Goal: Task Accomplishment & Management: Manage account settings

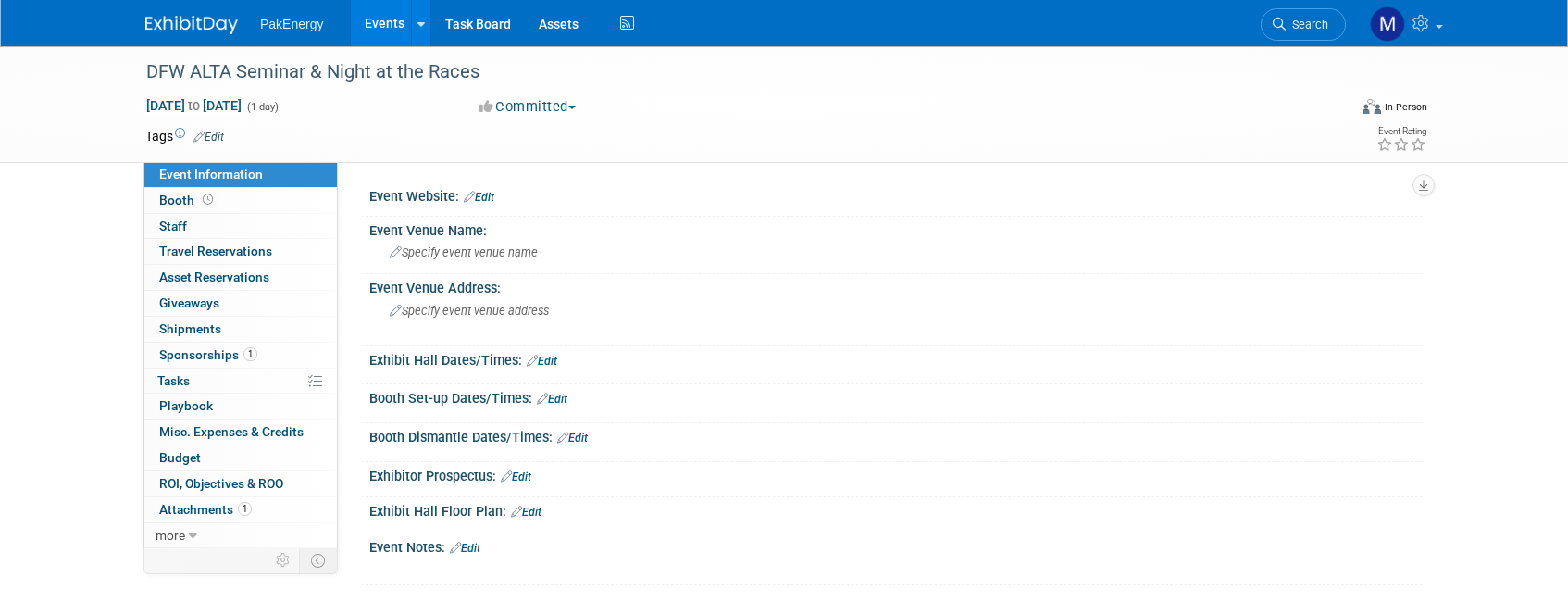
click at [375, 26] on link "Events" at bounding box center [384, 23] width 67 height 46
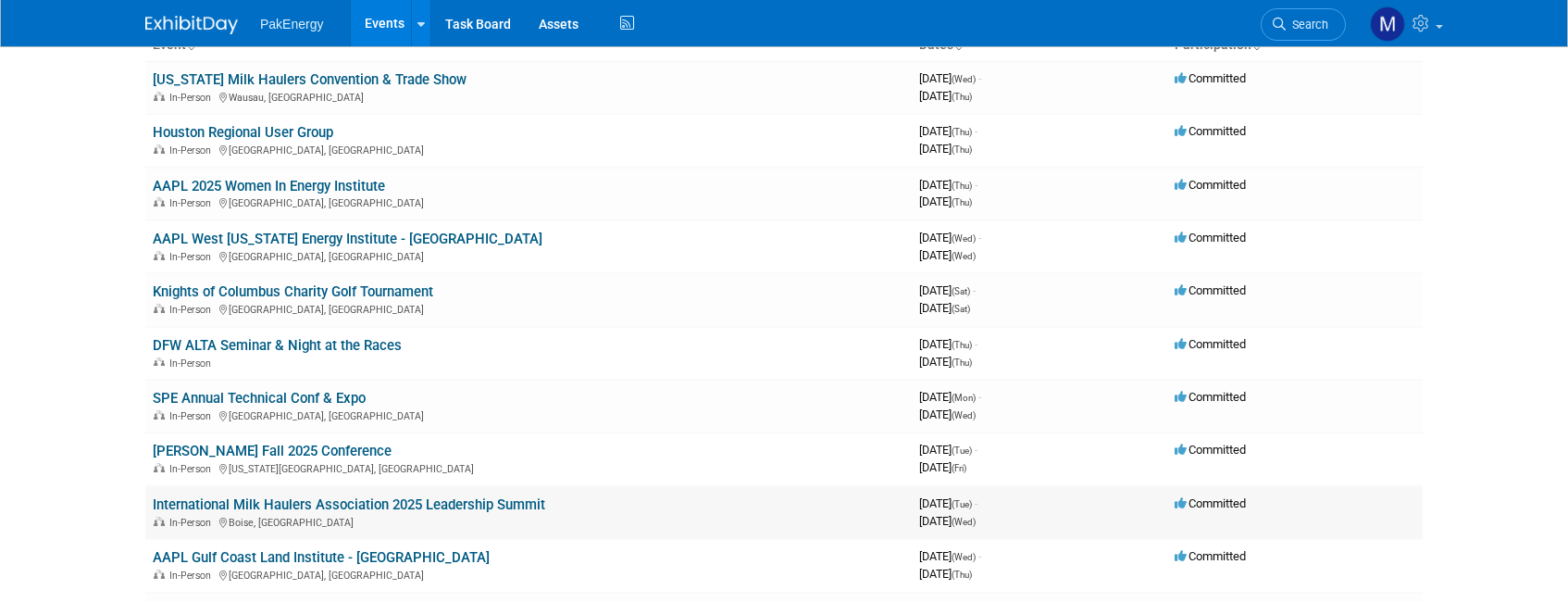
scroll to position [185, 0]
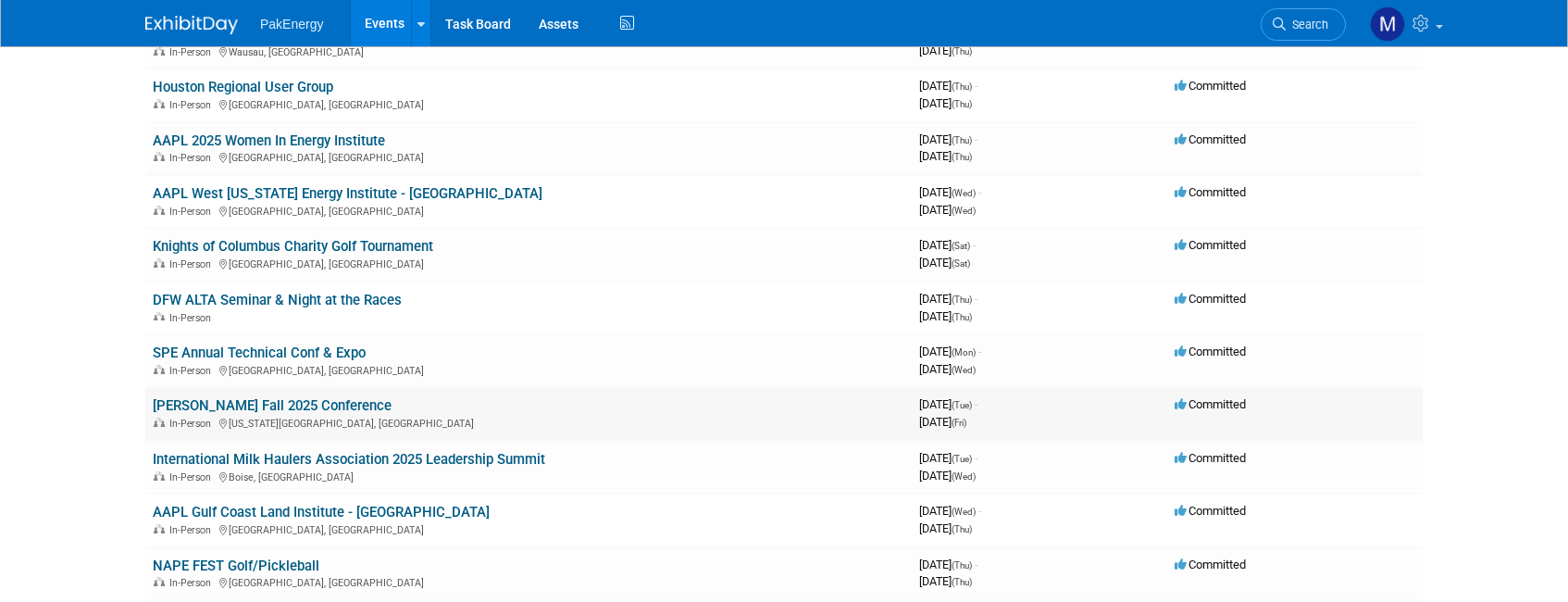
click at [258, 399] on link "[PERSON_NAME] Fall 2025 Conference" at bounding box center [272, 405] width 239 height 16
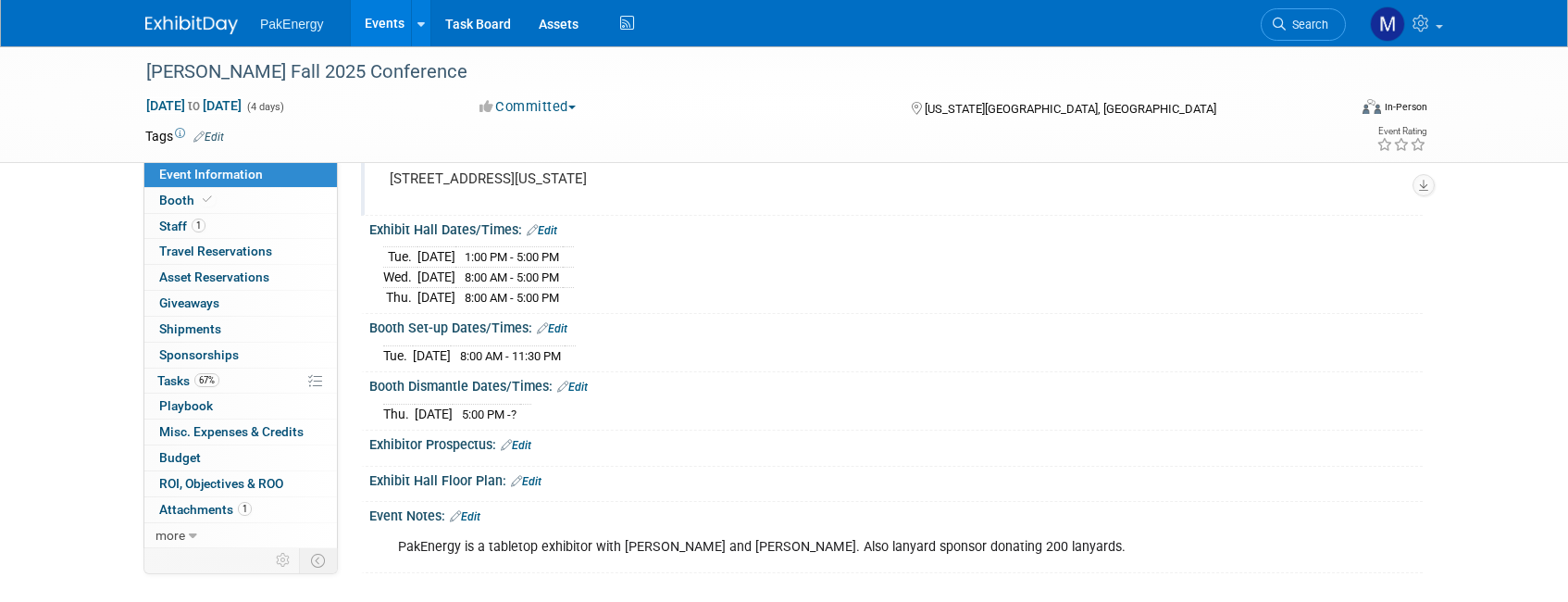
scroll to position [185, 0]
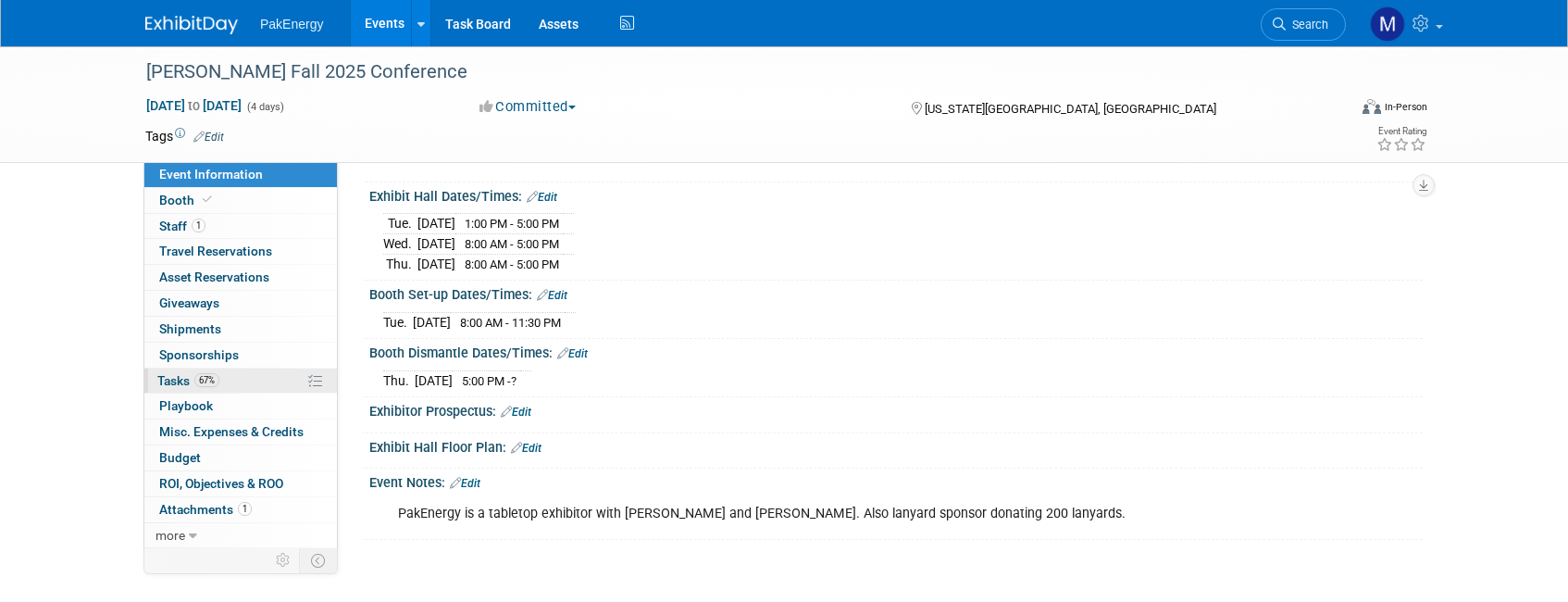
click at [255, 381] on link "67% Tasks 67%" at bounding box center [241, 381] width 193 height 25
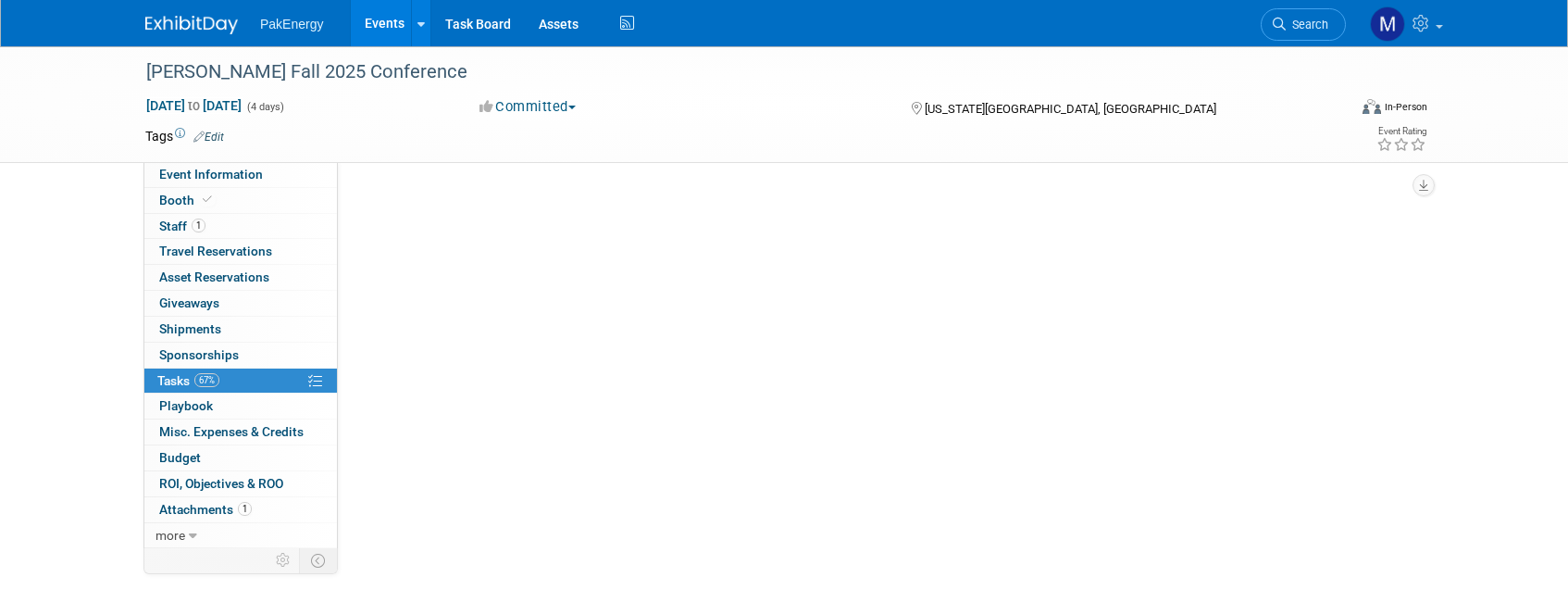
scroll to position [0, 0]
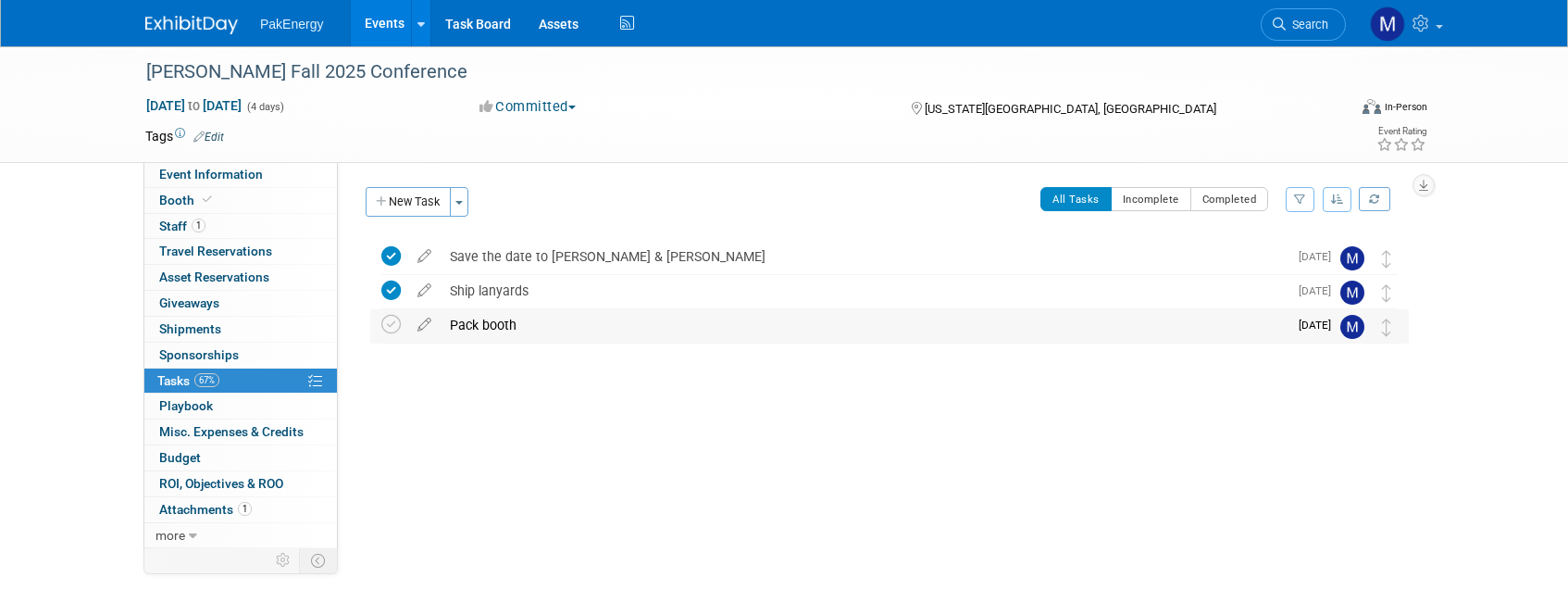
click at [508, 323] on div "Pack booth" at bounding box center [864, 325] width 847 height 32
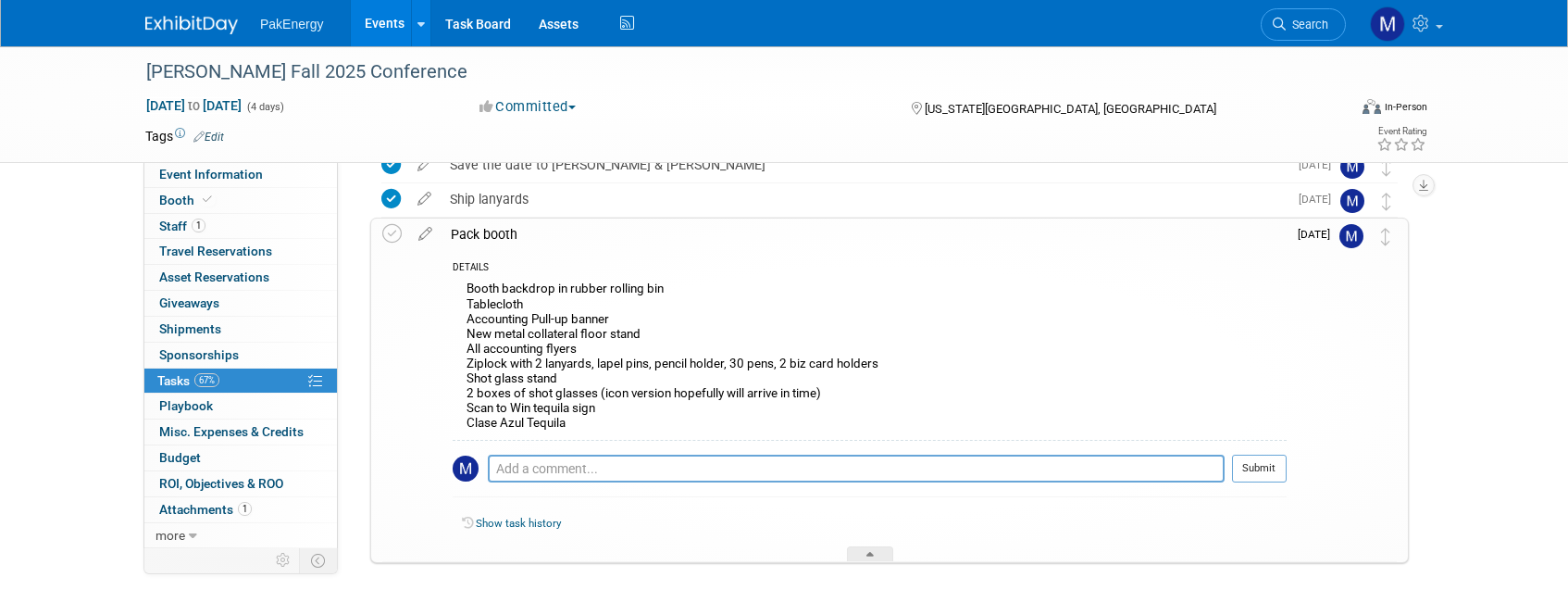
scroll to position [92, 0]
click at [269, 508] on link "1 Attachments 1" at bounding box center [241, 510] width 193 height 25
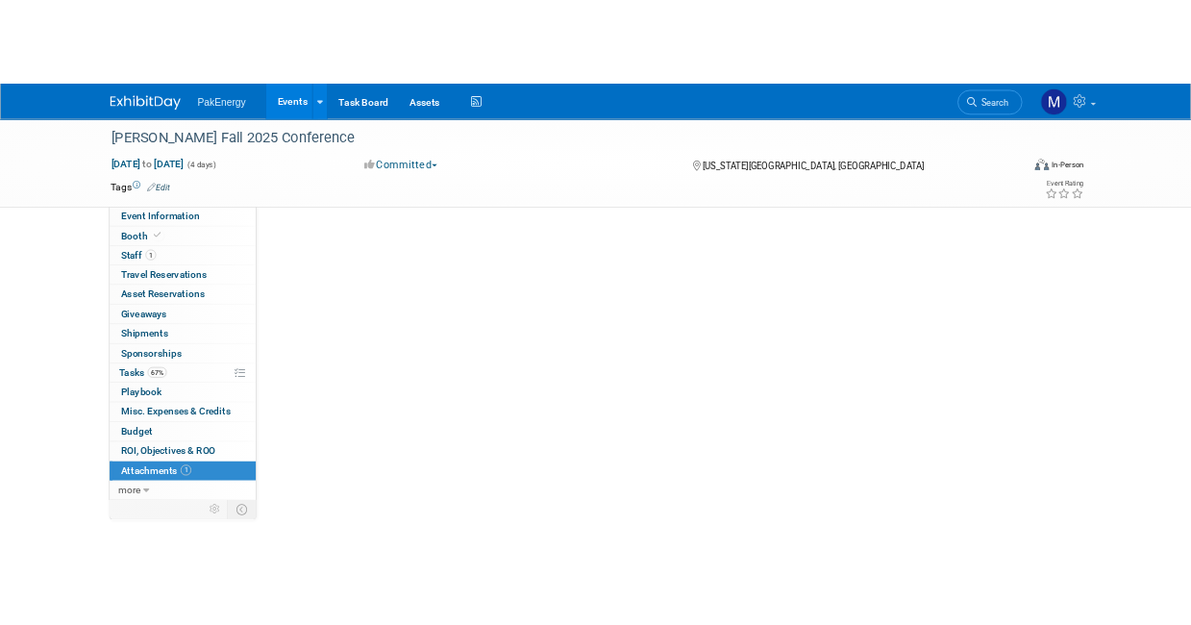
scroll to position [0, 0]
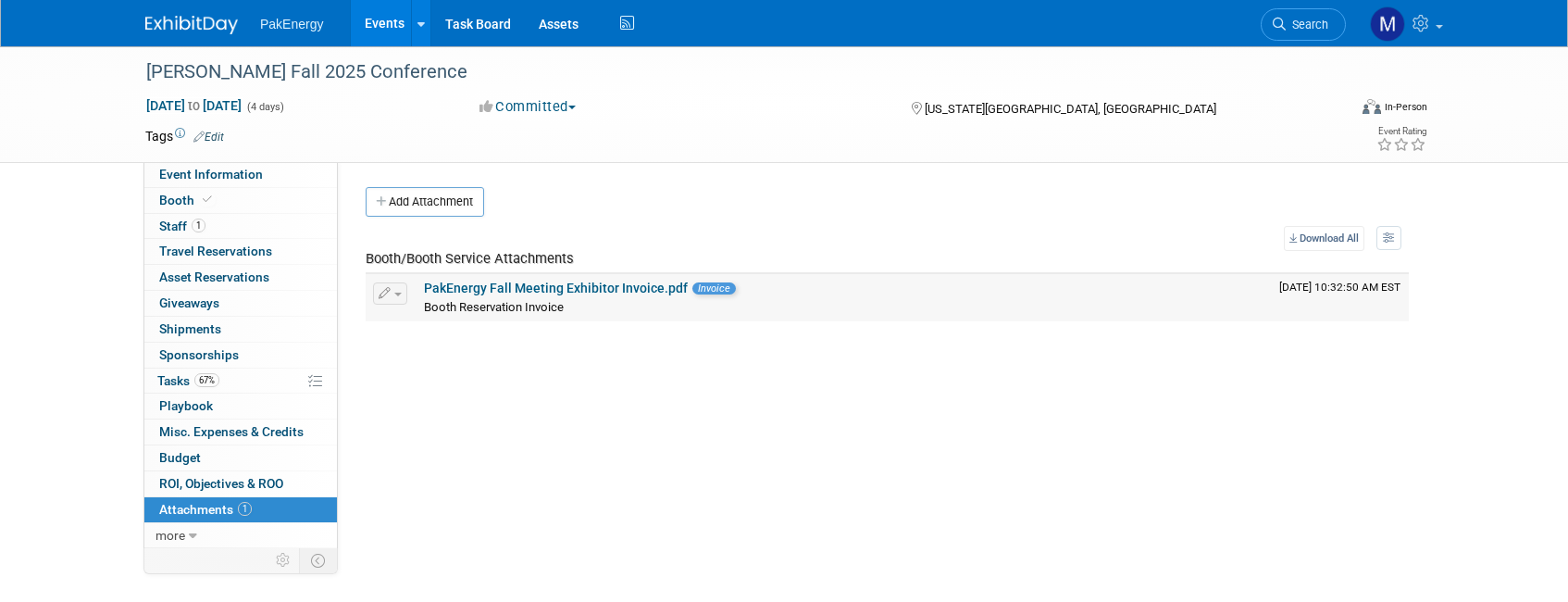
click at [525, 288] on link "PakEnergy Fall Meeting Exhibitor Invoice.pdf" at bounding box center [555, 287] width 264 height 14
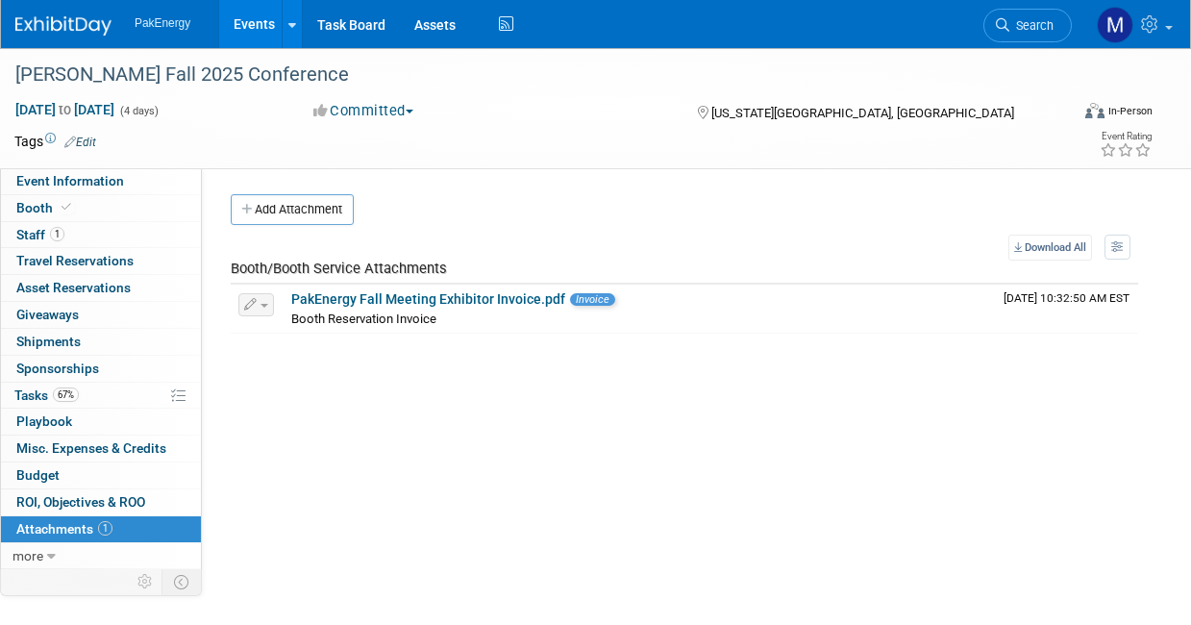
click at [248, 13] on link "Events" at bounding box center [254, 24] width 70 height 48
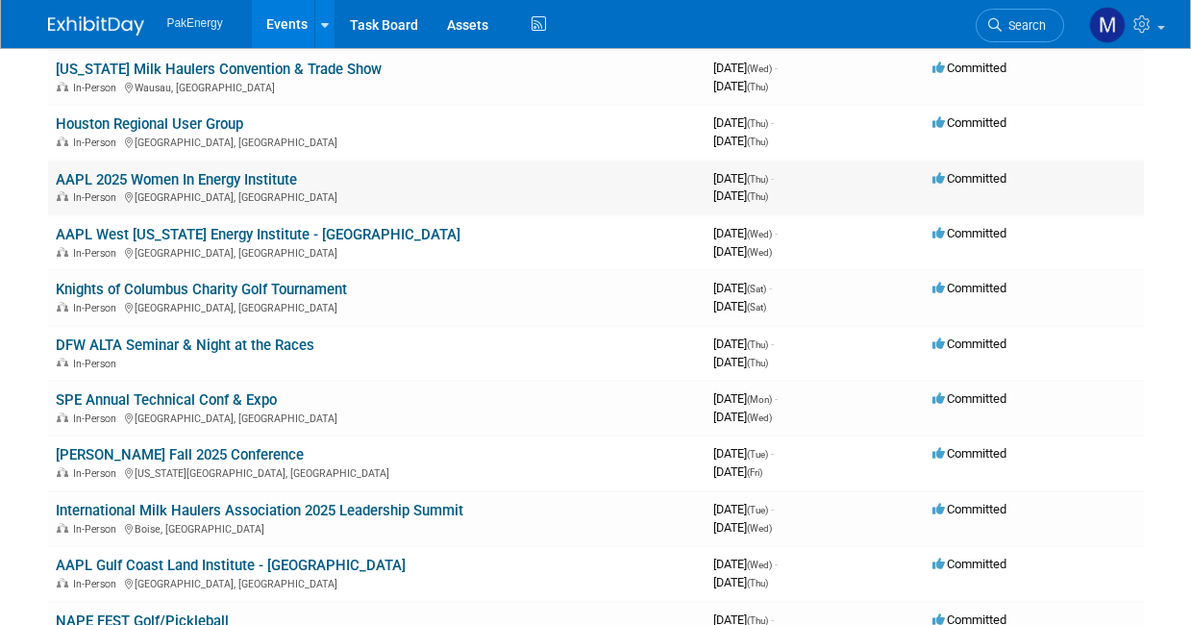
scroll to position [192, 0]
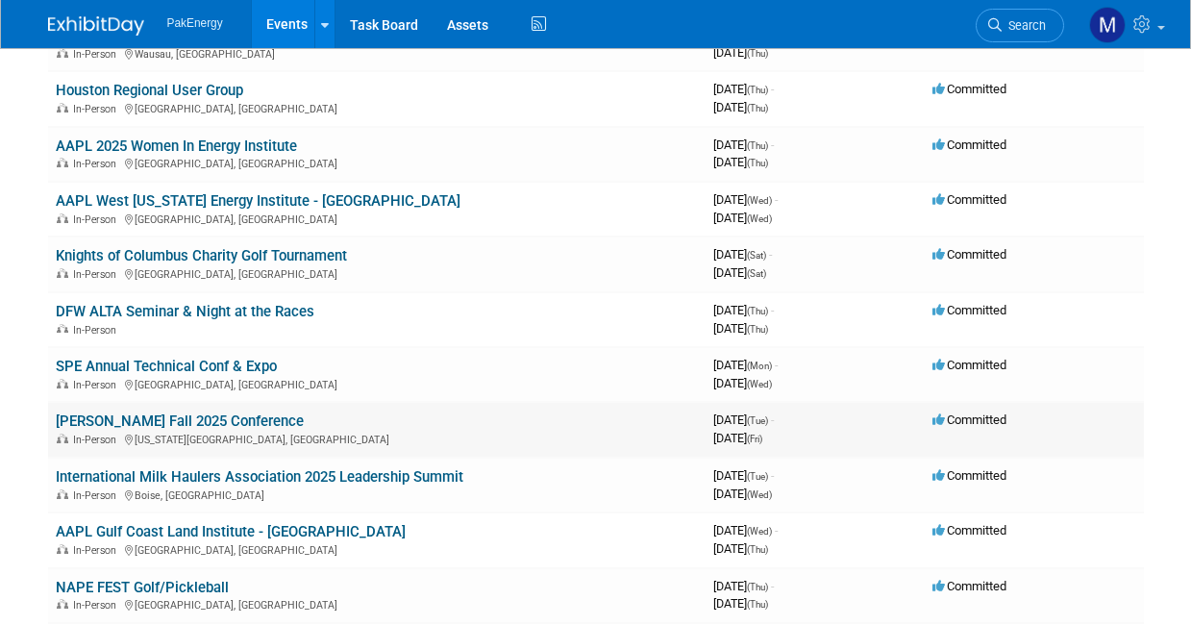
click at [207, 420] on link "[PERSON_NAME] Fall 2025 Conference" at bounding box center [180, 420] width 248 height 17
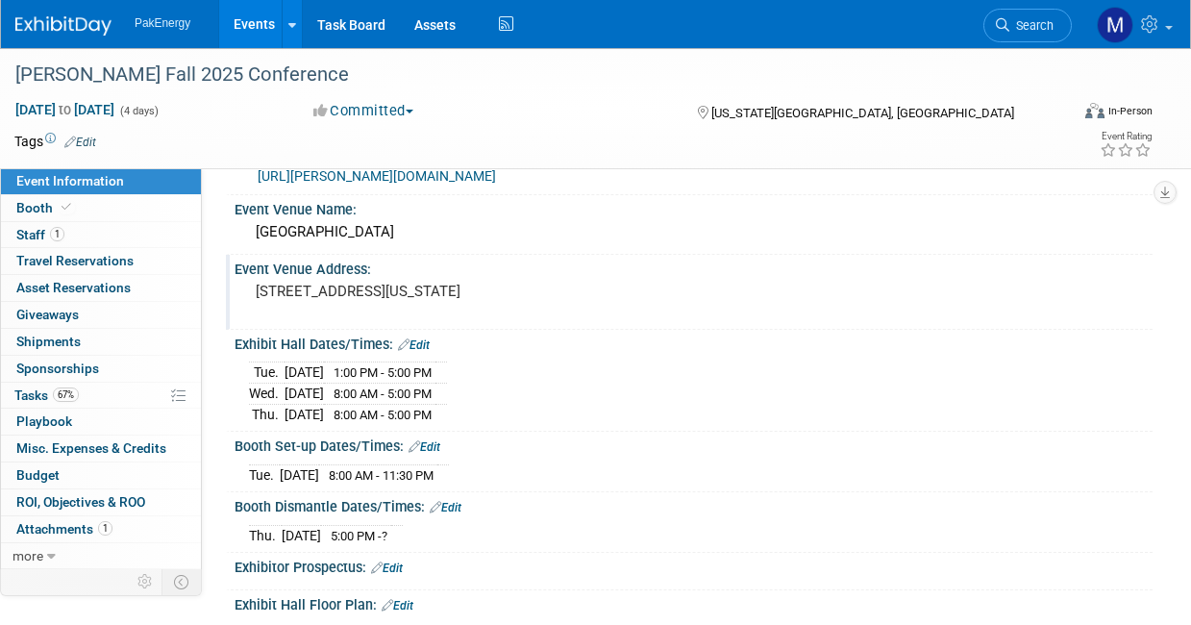
scroll to position [96, 0]
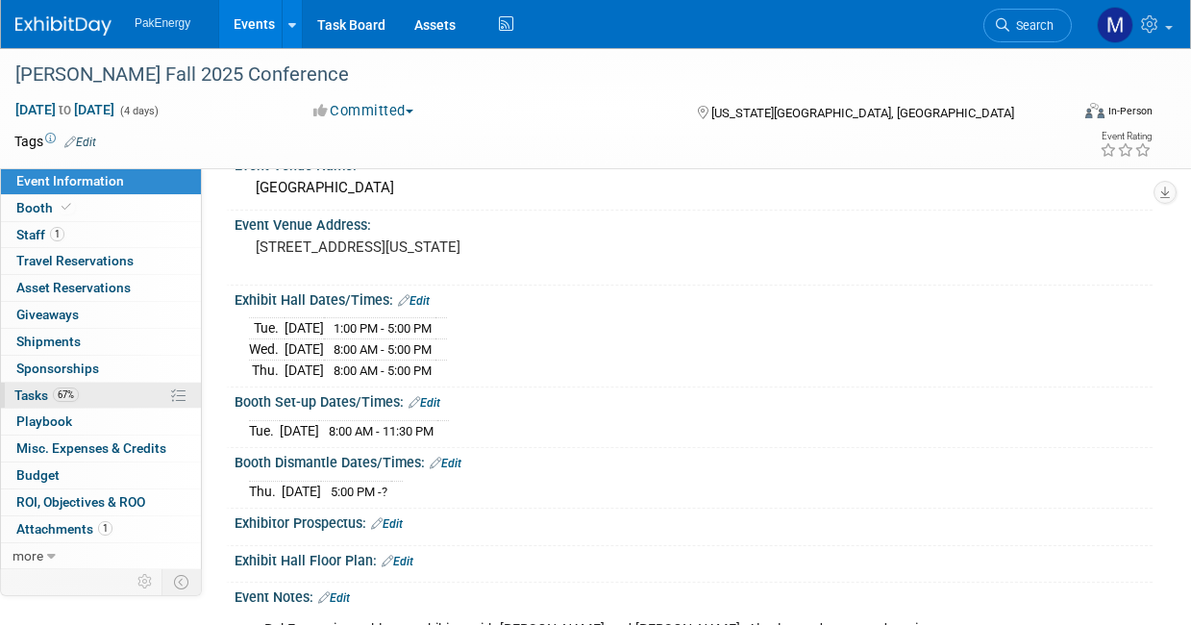
click at [89, 387] on link "67% Tasks 67%" at bounding box center [101, 396] width 200 height 26
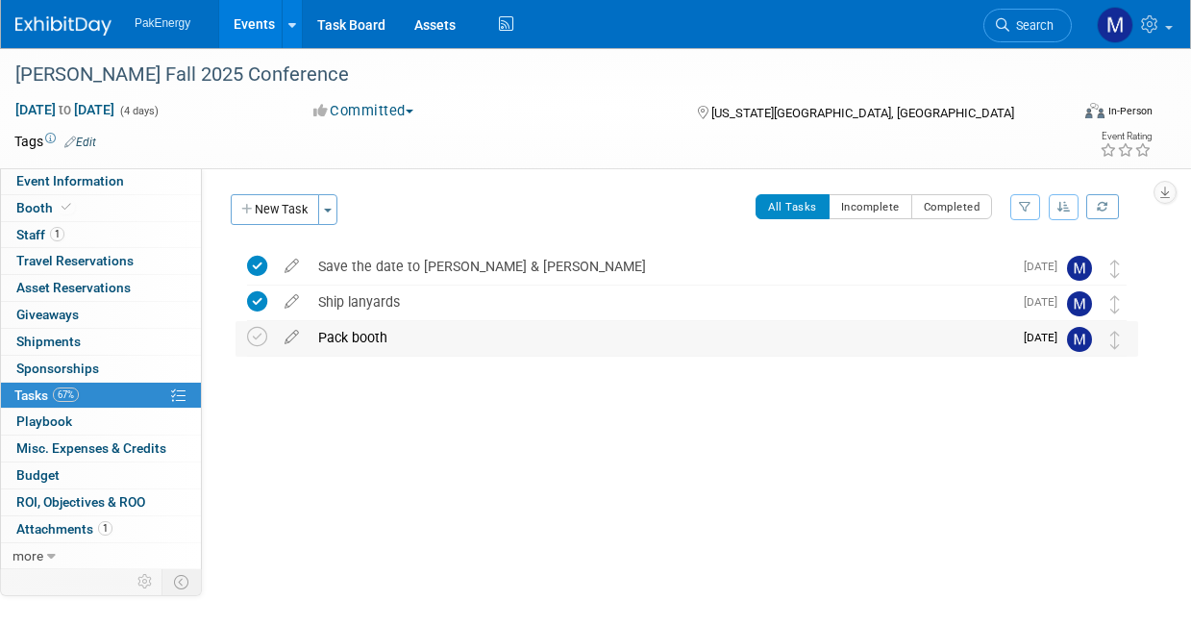
click at [373, 337] on div "Pack booth" at bounding box center [661, 337] width 704 height 33
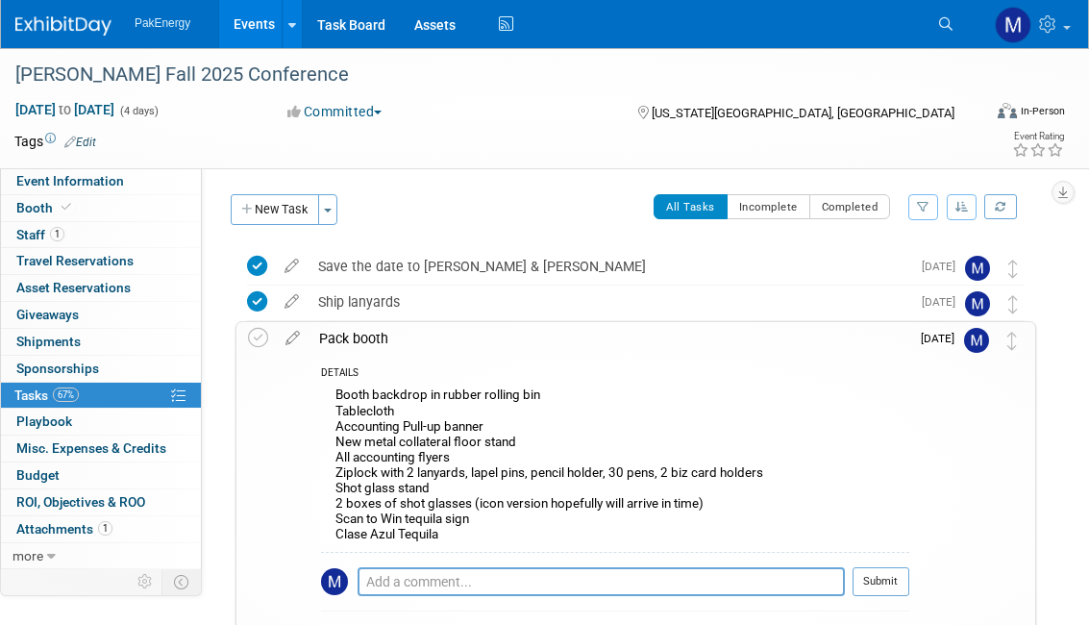
scroll to position [96, 0]
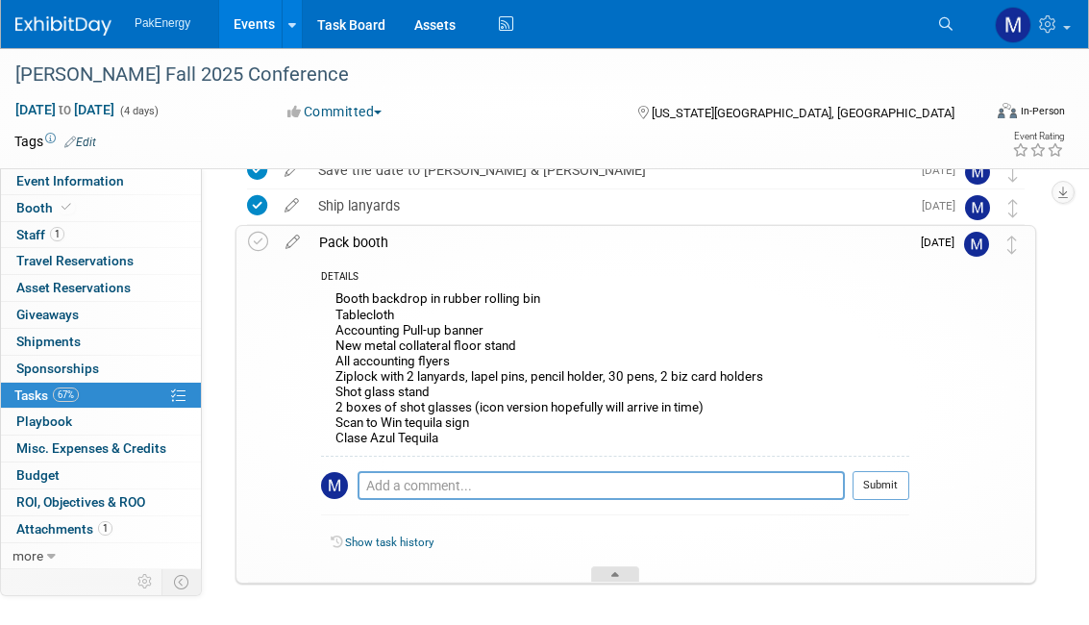
click at [617, 569] on div at bounding box center [615, 574] width 48 height 16
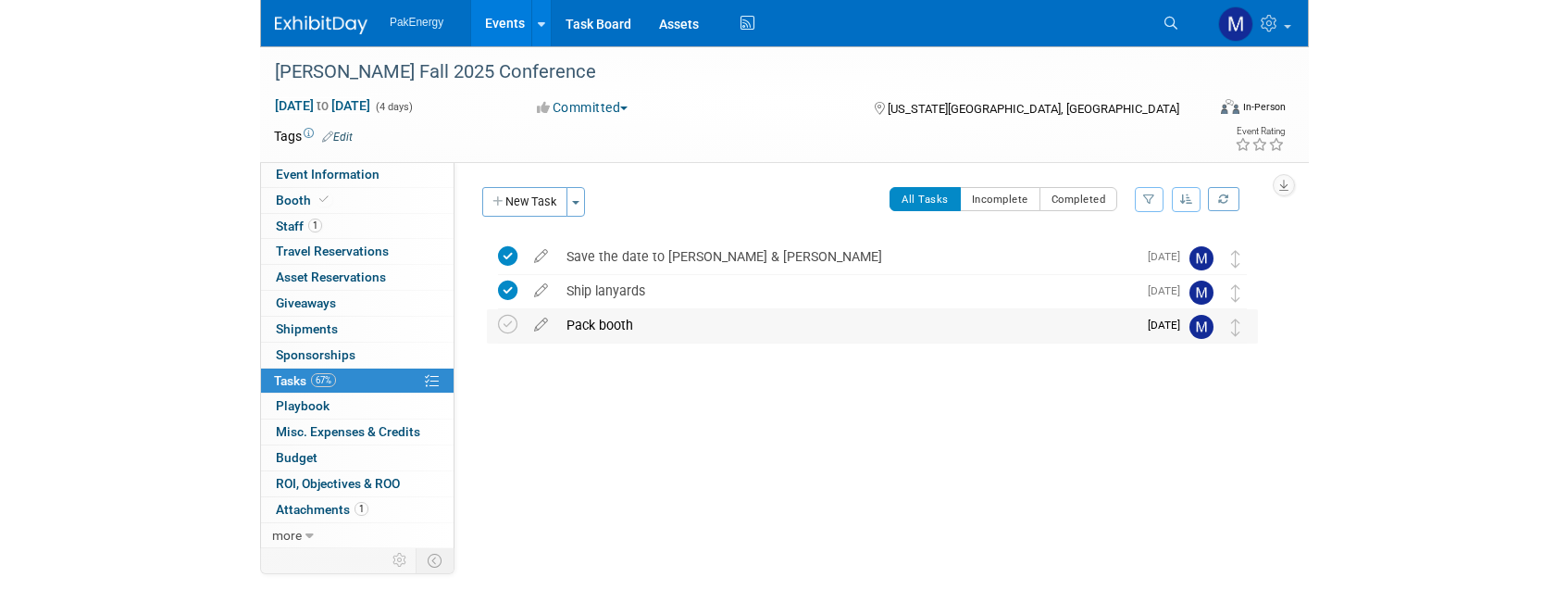
scroll to position [0, 0]
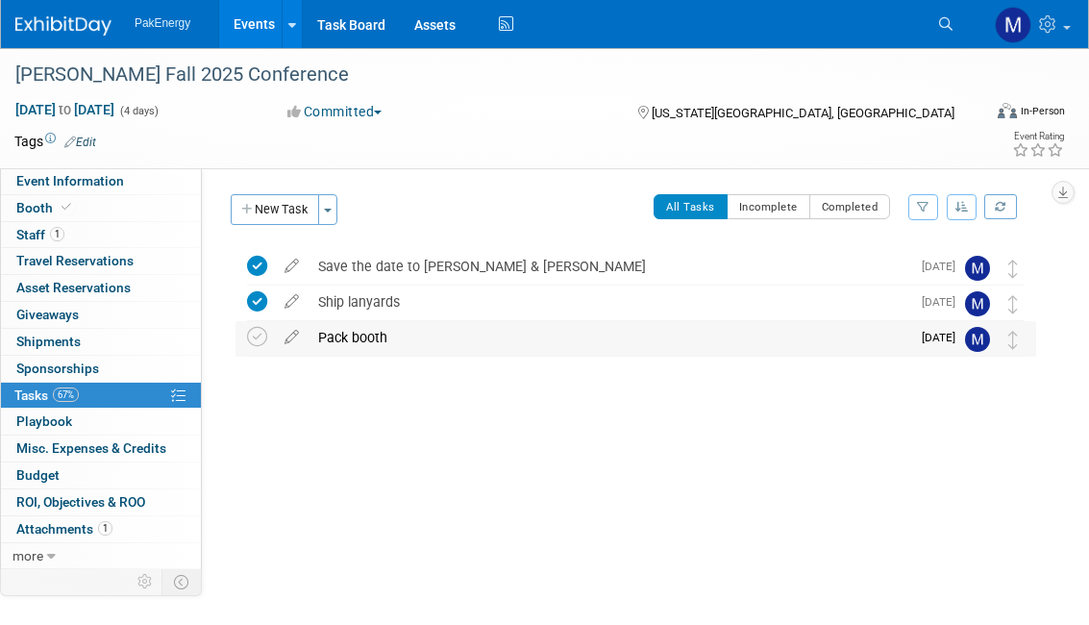
click at [407, 332] on div "Pack booth" at bounding box center [610, 337] width 602 height 33
